Goal: Task Accomplishment & Management: Manage account settings

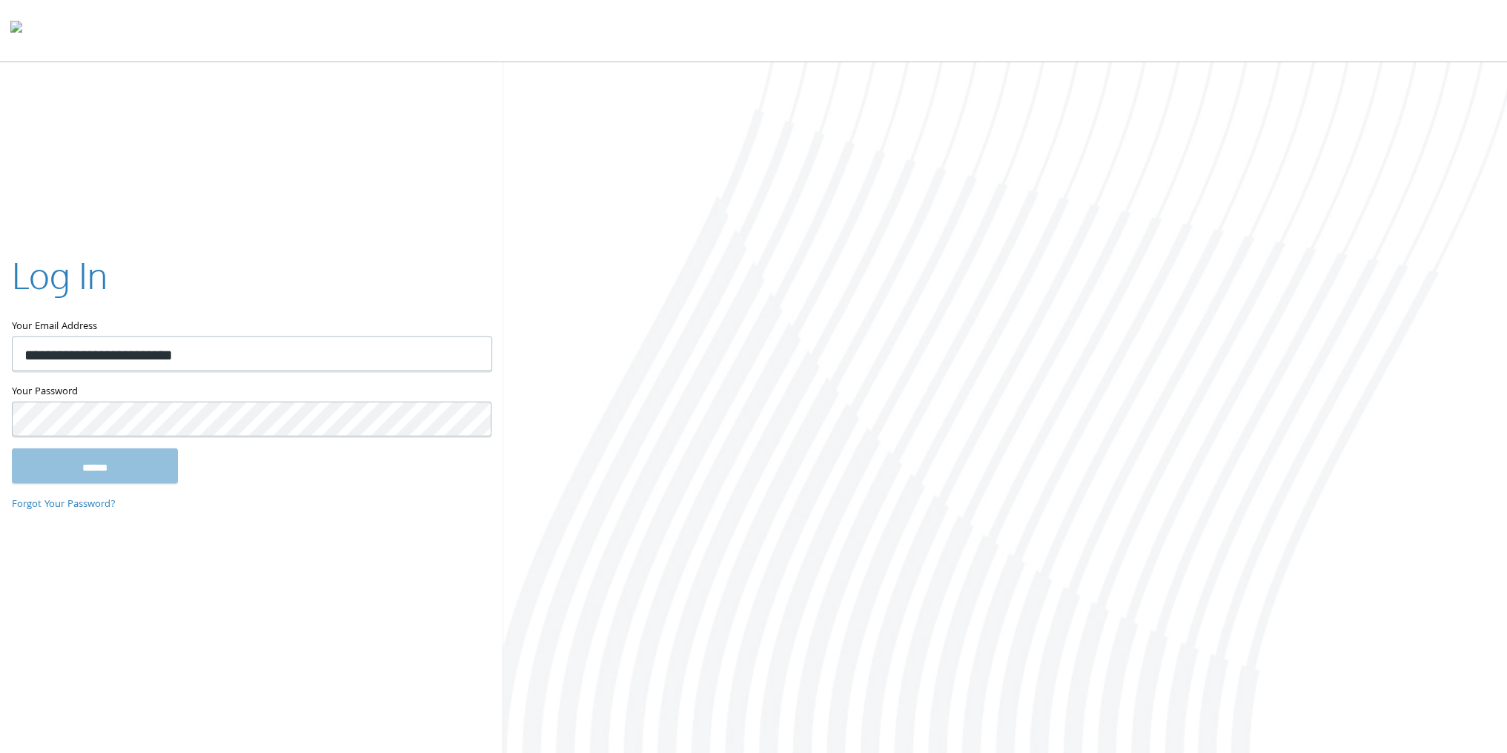
type input "**********"
click at [12, 448] on input "******" at bounding box center [95, 466] width 166 height 36
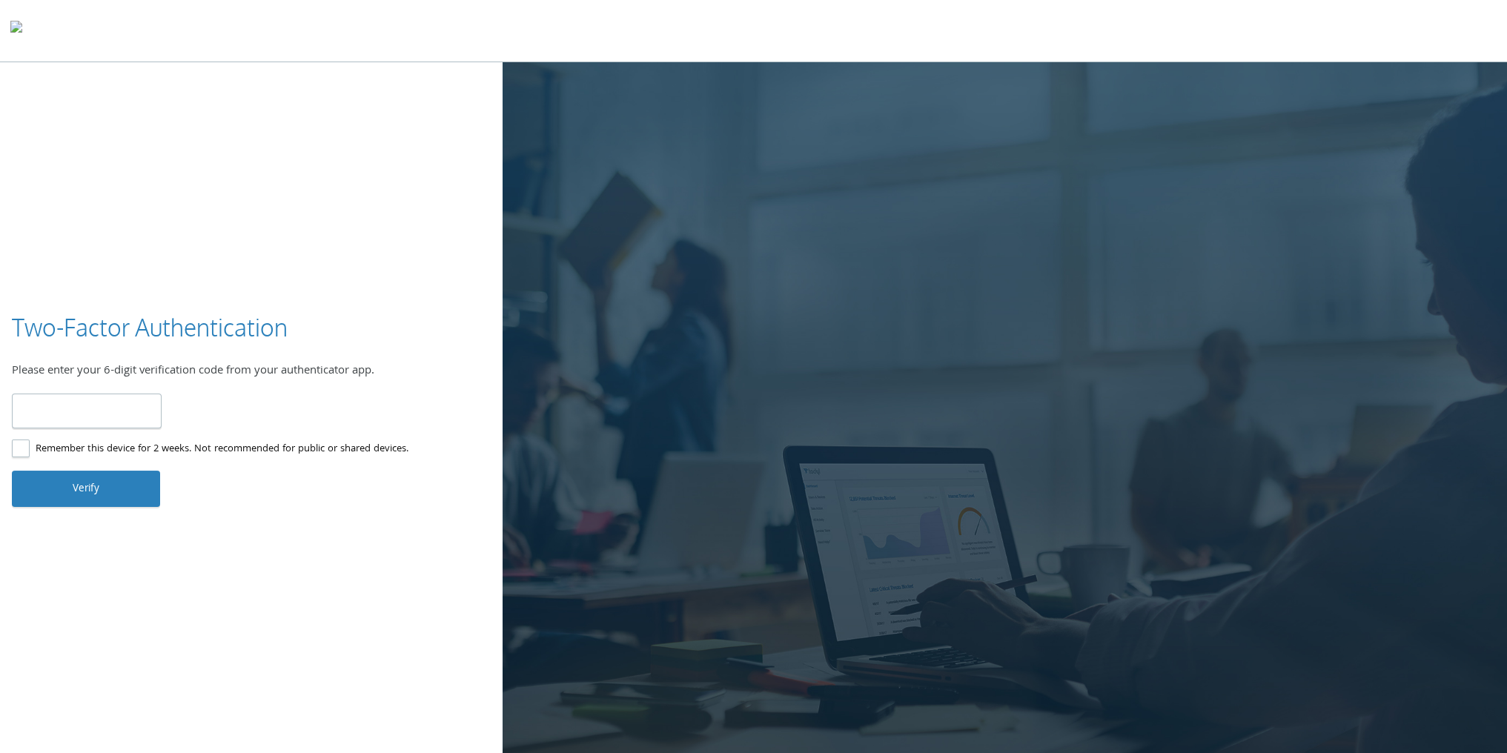
click at [193, 454] on label "Remember this device for 2 weeks. Not recommended for public or shared devices." at bounding box center [210, 449] width 397 height 19
click at [255, 557] on div "Two-Factor Authentication Please enter your 6-digit verification code from your…" at bounding box center [753, 409] width 1507 height 694
